Goal: Navigation & Orientation: Find specific page/section

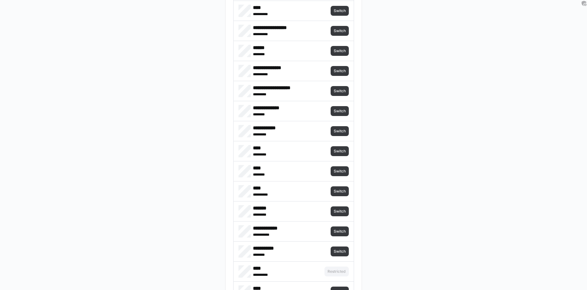
scroll to position [106, 0]
